Goal: Information Seeking & Learning: Learn about a topic

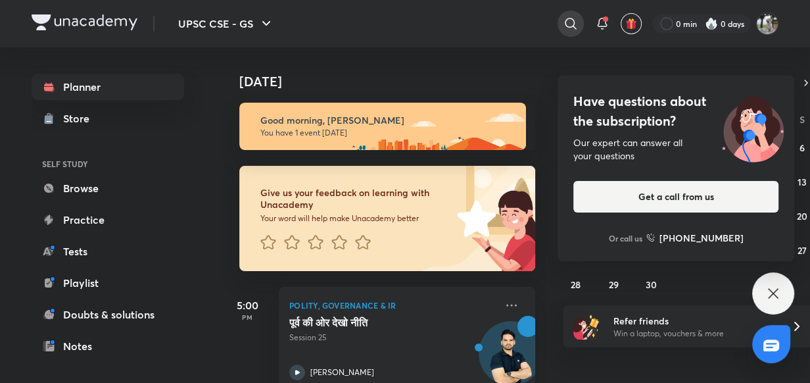
click at [568, 20] on icon at bounding box center [571, 24] width 16 height 16
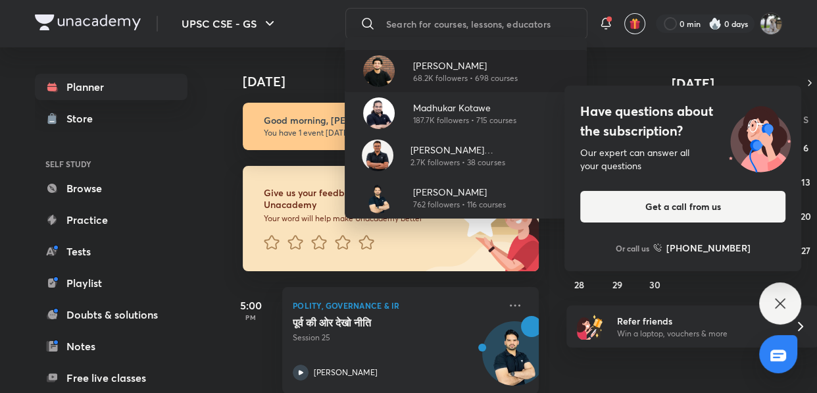
click at [499, 74] on p "68.2K followers • 698 courses" at bounding box center [465, 78] width 105 height 12
click at [499, 74] on h4 "[DATE]" at bounding box center [397, 82] width 309 height 16
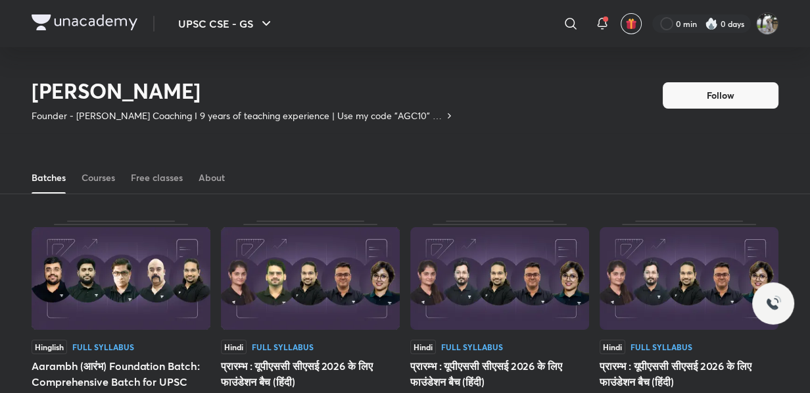
scroll to position [57, 0]
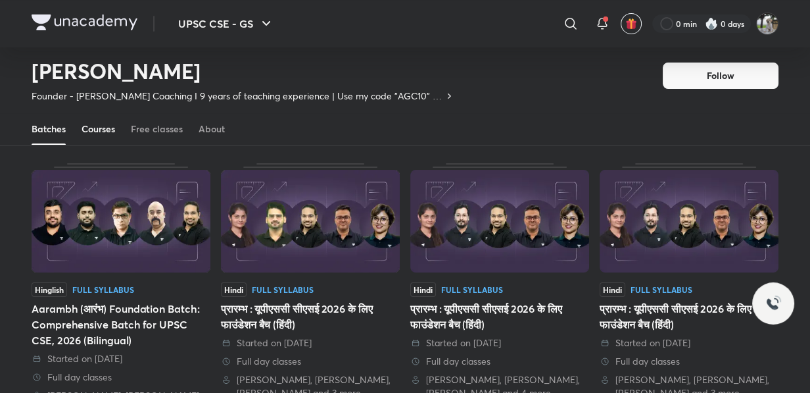
click at [105, 127] on div "Courses" at bounding box center [99, 128] width 34 height 13
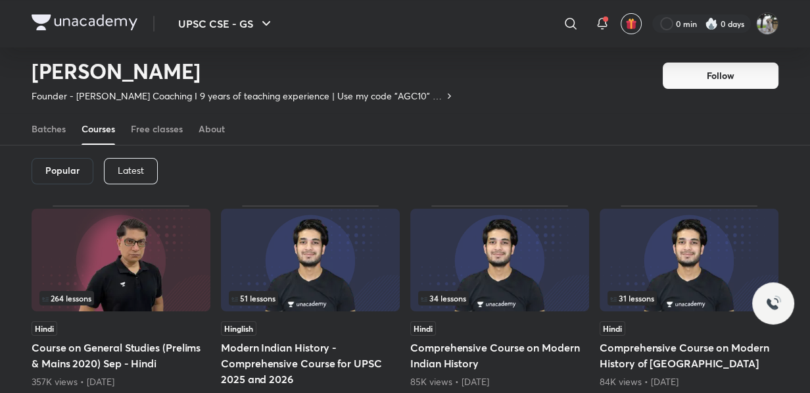
click at [137, 172] on p "Latest" at bounding box center [131, 170] width 26 height 11
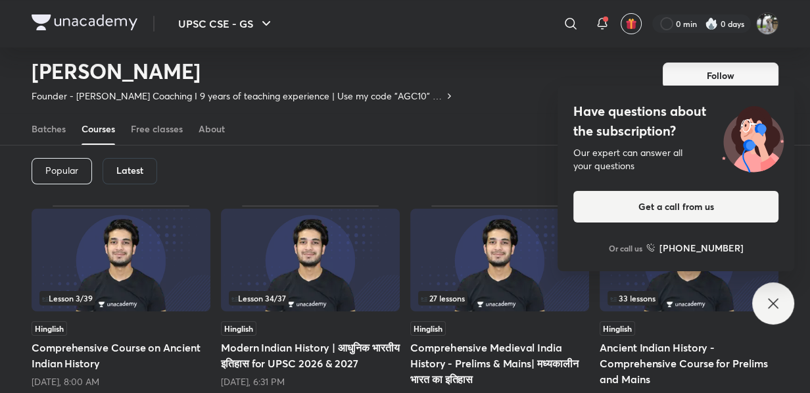
click at [294, 249] on img at bounding box center [310, 260] width 179 height 103
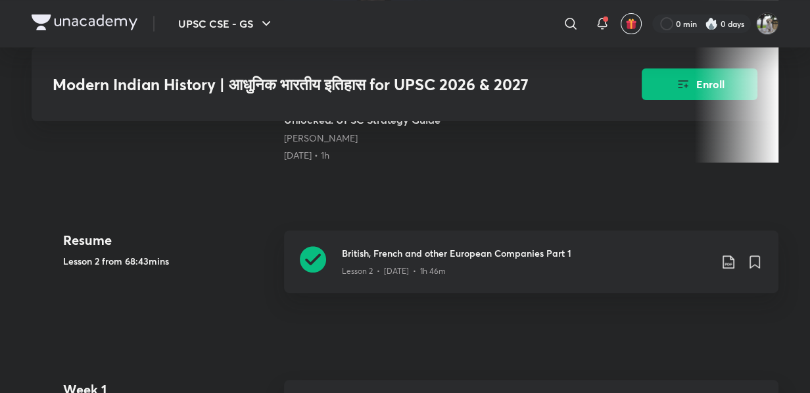
scroll to position [538, 0]
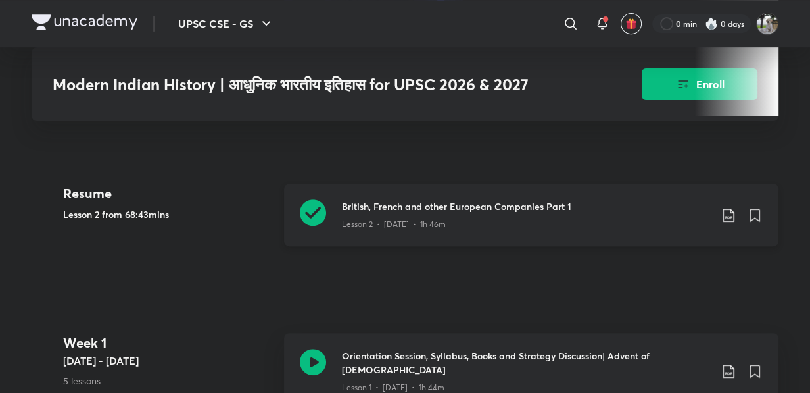
click at [405, 199] on h3 "British, French and other European Companies Part 1" at bounding box center [526, 206] width 368 height 14
